Goal: Find specific page/section: Find specific page/section

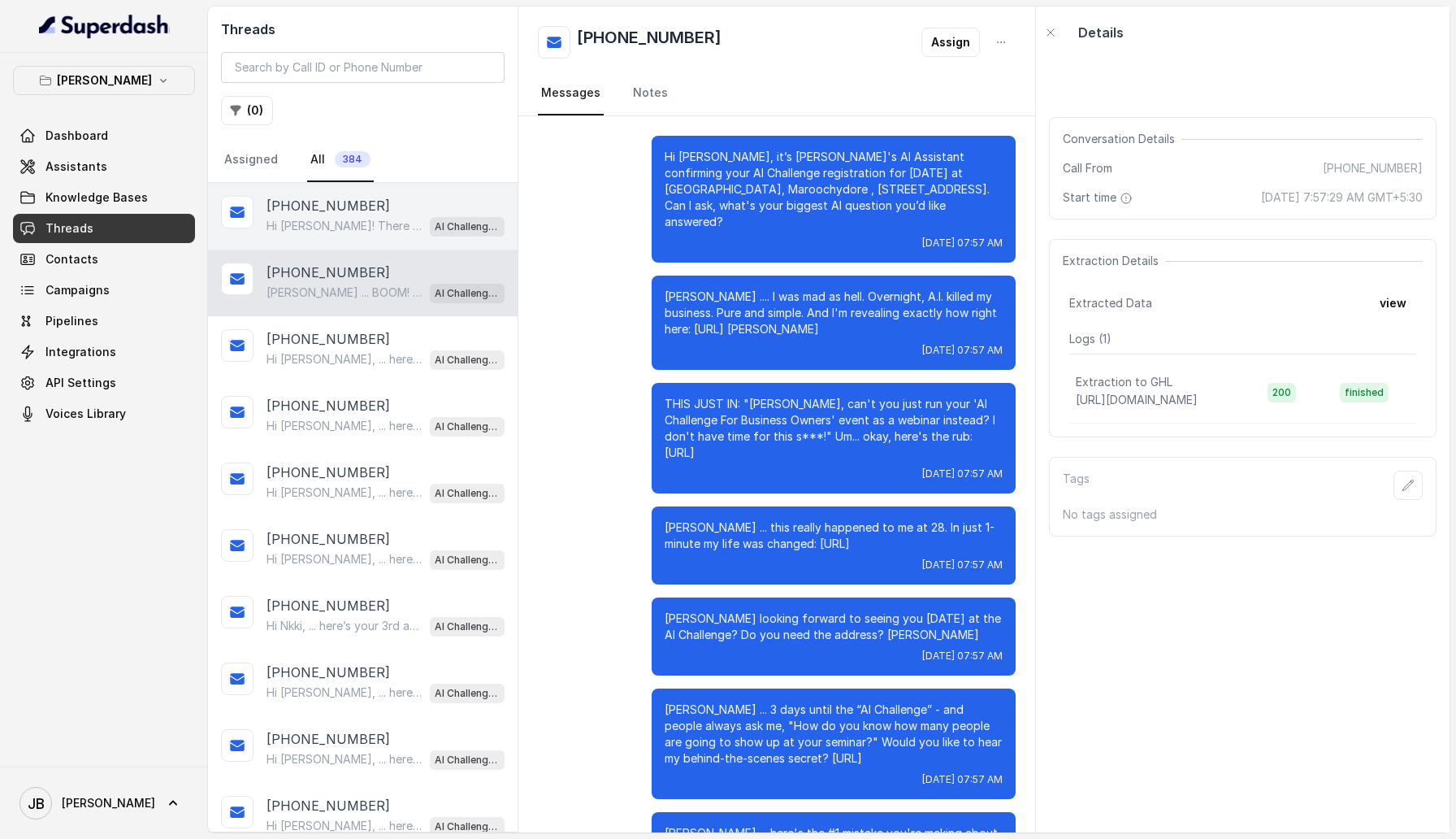
click at [315, 221] on p "Hi [PERSON_NAME]! There will be charging stations available at the venue, so yo…" at bounding box center [344, 225] width 156 height 16
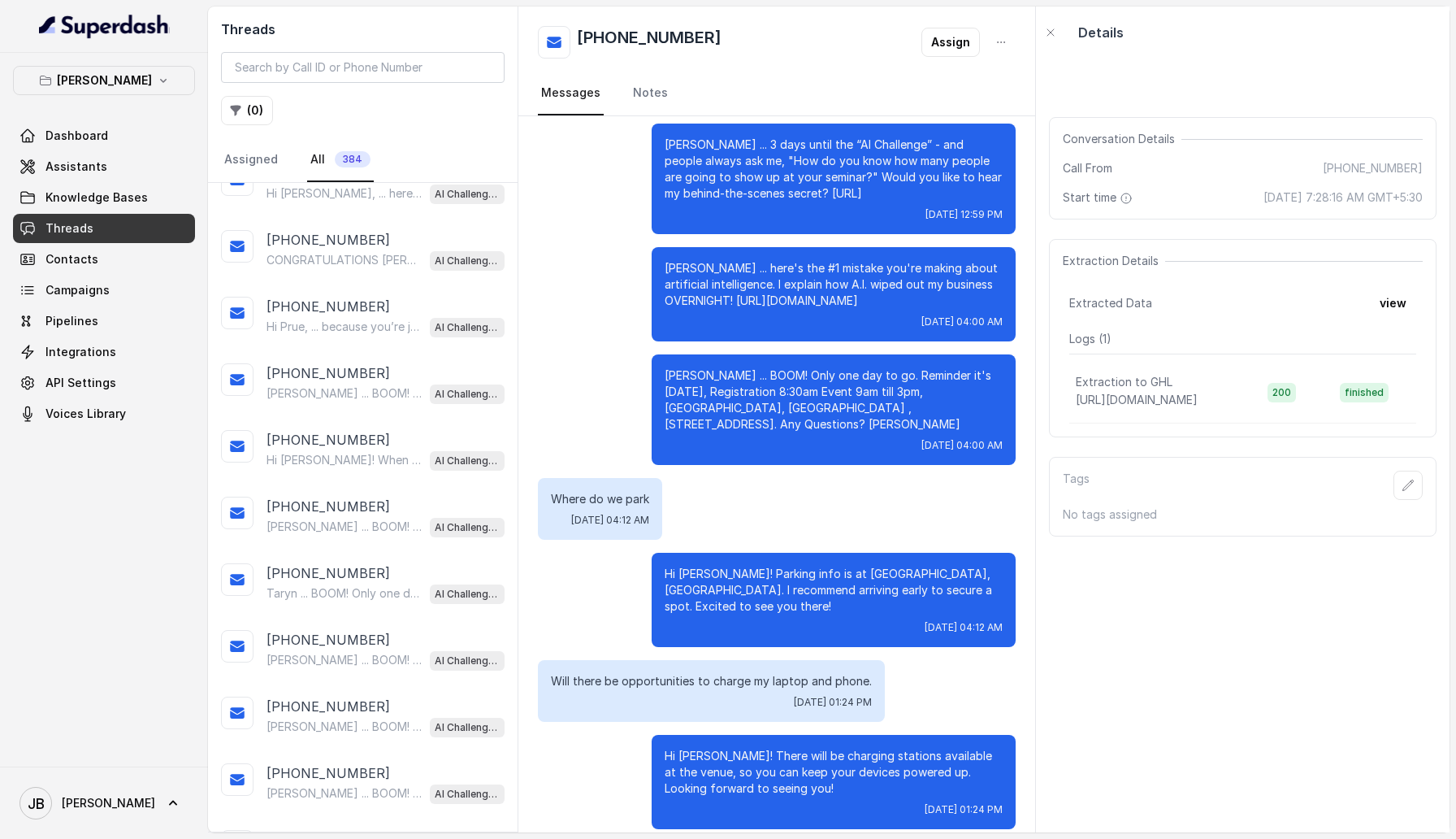
scroll to position [314, 0]
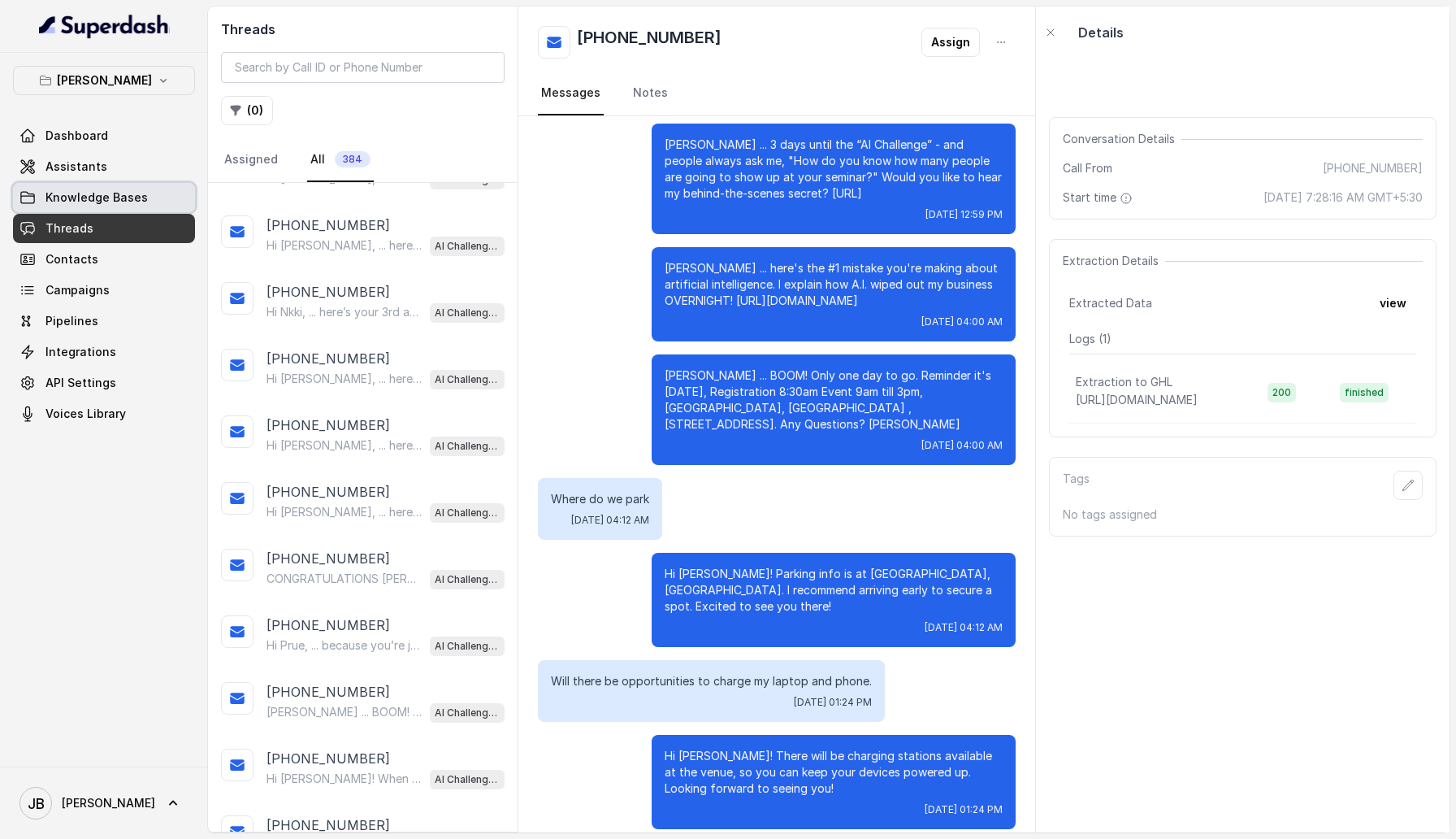
click at [141, 203] on span "Knowledge Bases" at bounding box center [96, 197] width 102 height 16
